Goal: Information Seeking & Learning: Learn about a topic

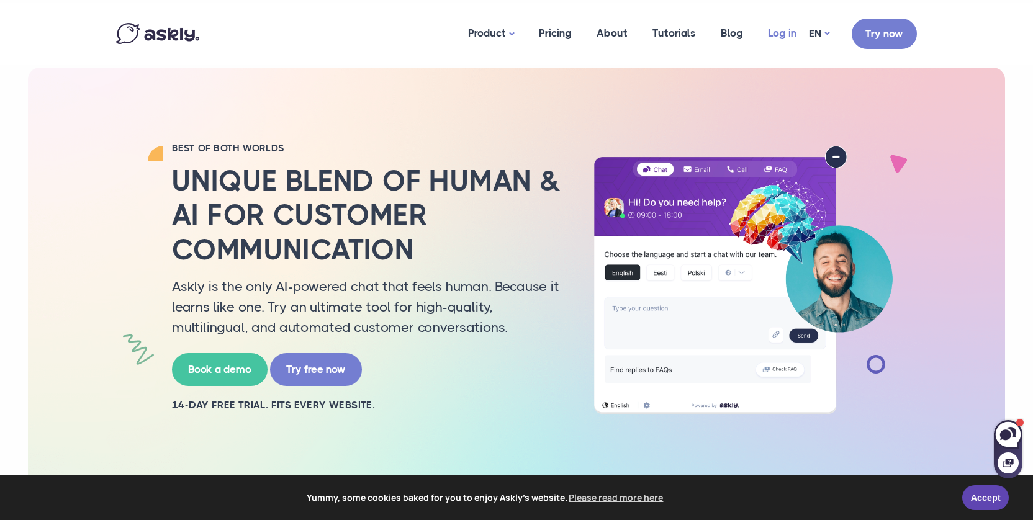
click at [778, 35] on link "Log in" at bounding box center [782, 33] width 53 height 60
drag, startPoint x: 565, startPoint y: 32, endPoint x: 553, endPoint y: 73, distance: 42.1
click at [565, 32] on link "Pricing" at bounding box center [556, 33] width 58 height 60
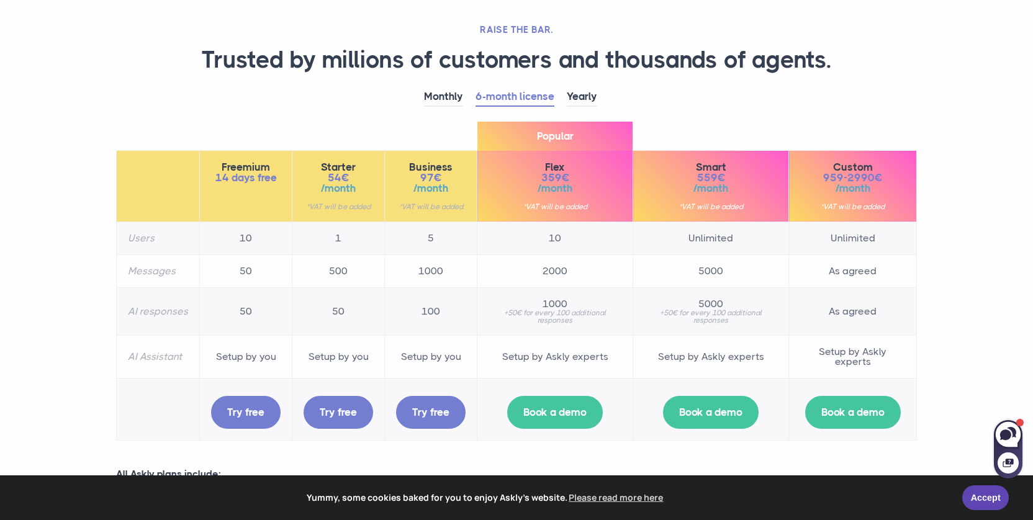
scroll to position [80, 0]
